Goal: Task Accomplishment & Management: Use online tool/utility

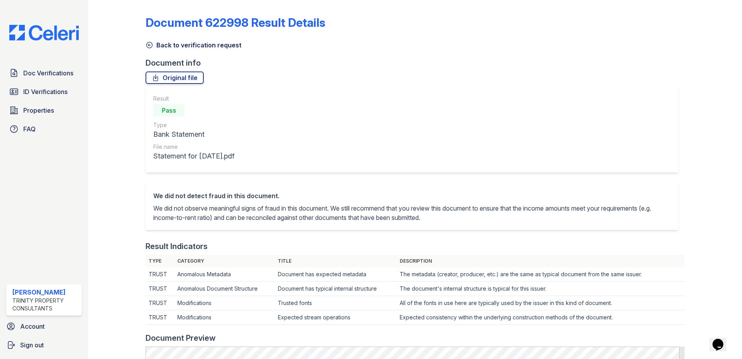
scroll to position [155, 0]
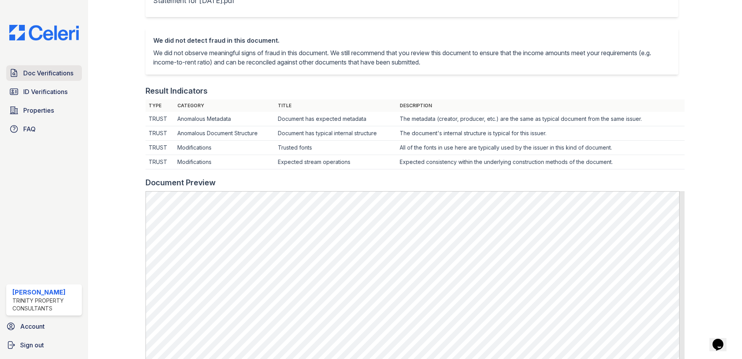
click at [49, 74] on span "Doc Verifications" at bounding box center [48, 72] width 50 height 9
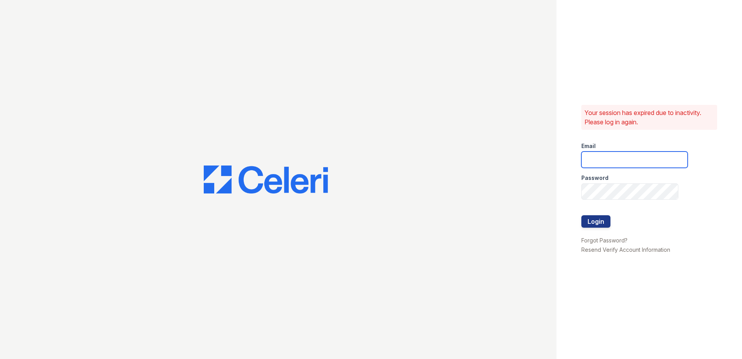
type input "mtaylor@trinity-pm.com"
click at [587, 217] on button "Login" at bounding box center [595, 221] width 29 height 12
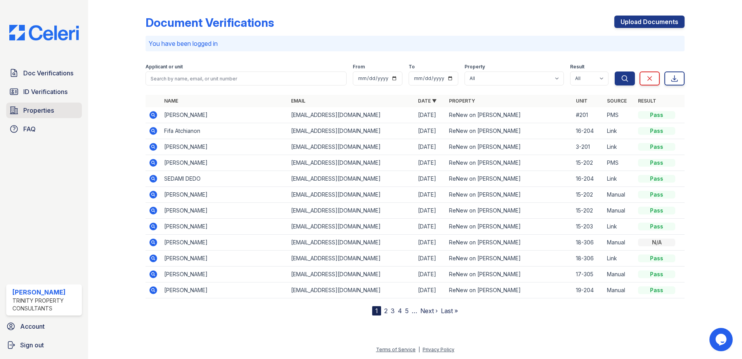
click at [26, 114] on span "Properties" at bounding box center [38, 110] width 31 height 9
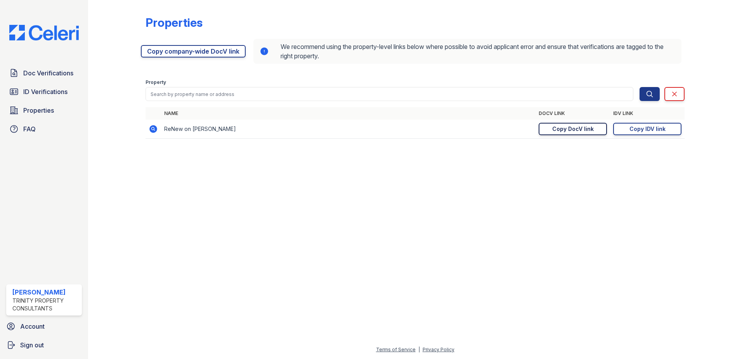
click at [592, 125] on div "Copy DocV link" at bounding box center [573, 129] width 42 height 8
